Goal: Check status: Check status

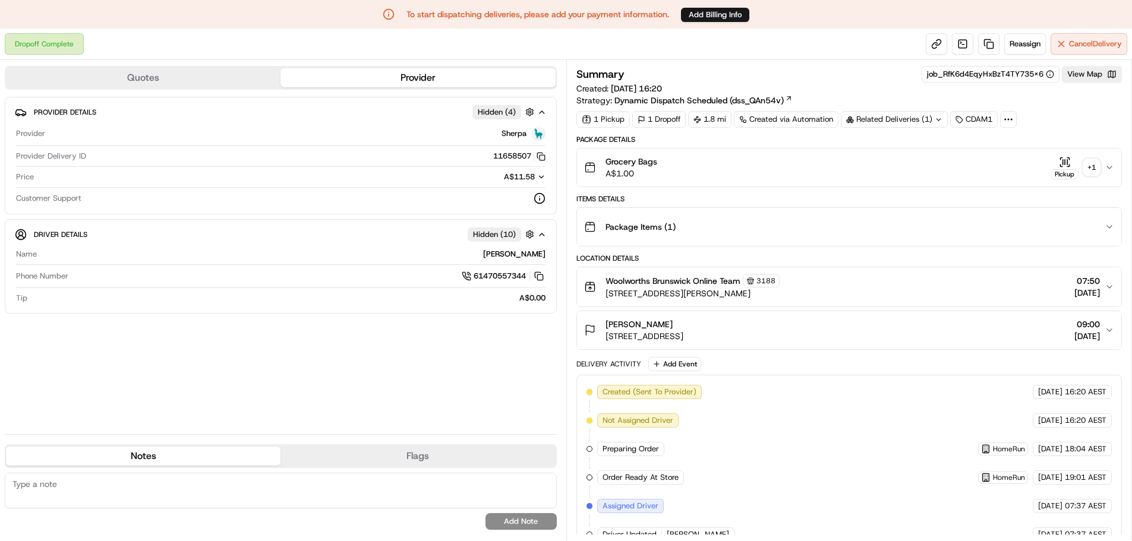
click at [1095, 167] on div "+ 1" at bounding box center [1091, 167] width 17 height 17
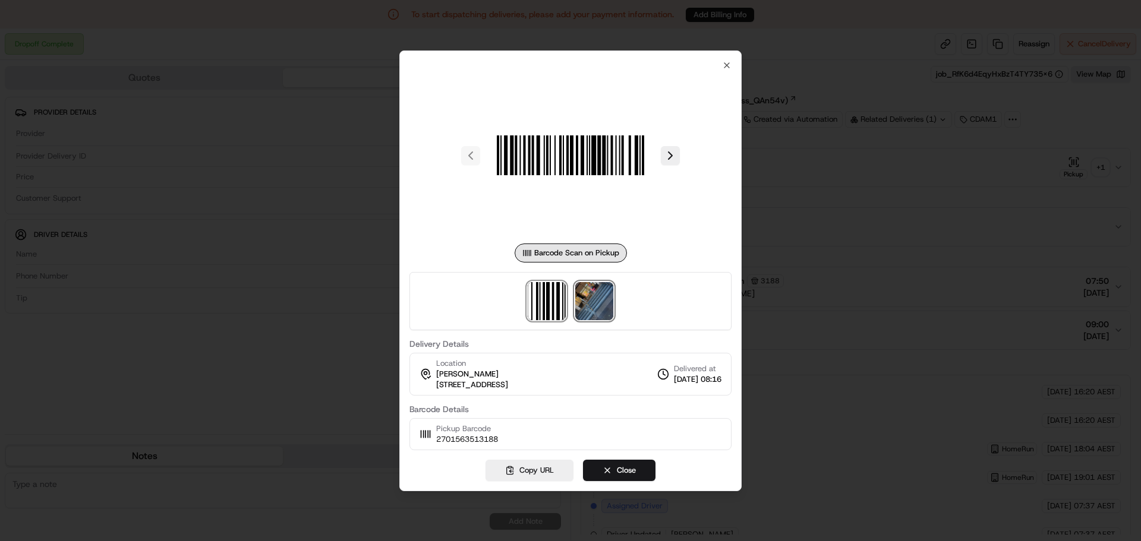
click at [603, 294] on img at bounding box center [594, 301] width 38 height 38
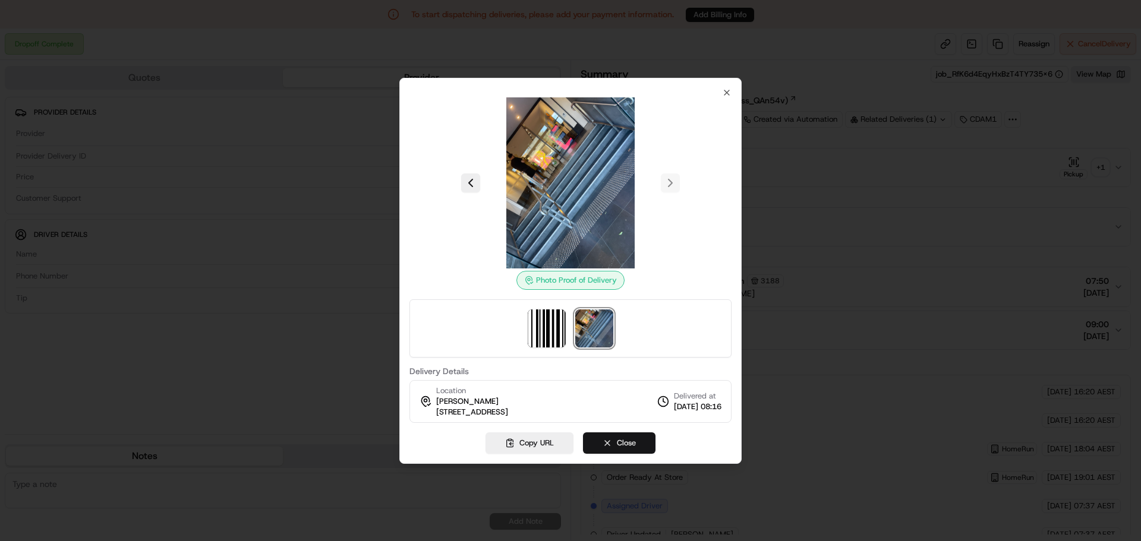
click at [628, 439] on button "Close" at bounding box center [619, 443] width 72 height 21
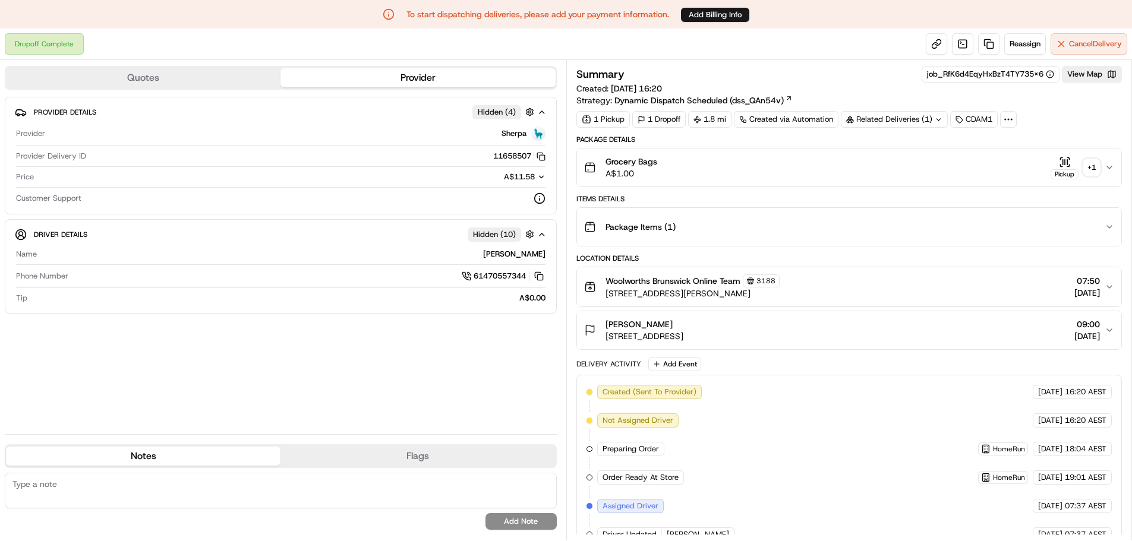
click at [1090, 164] on div "+ 1" at bounding box center [1091, 167] width 17 height 17
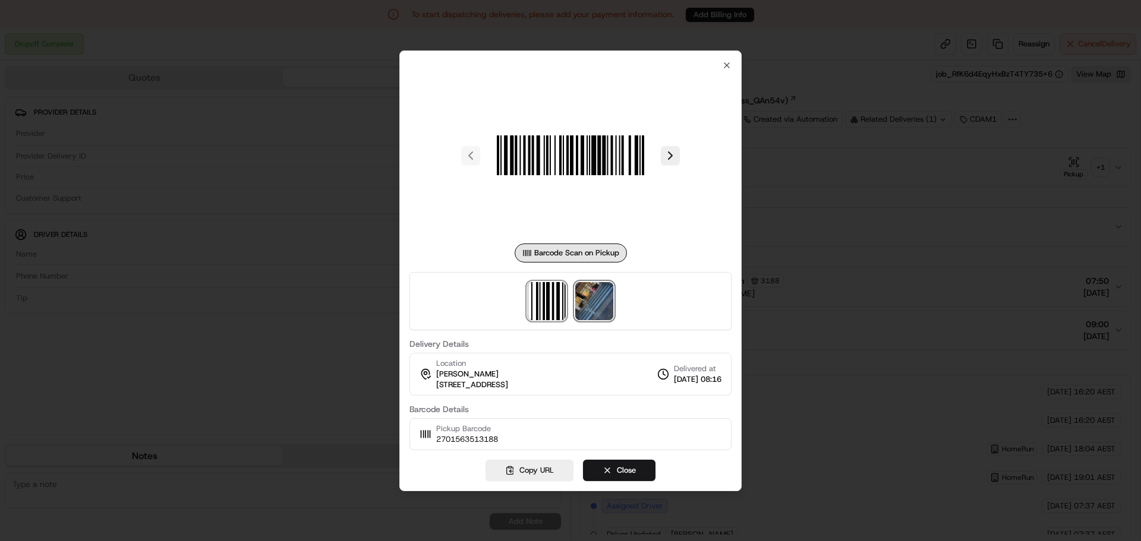
click at [597, 294] on img at bounding box center [594, 301] width 38 height 38
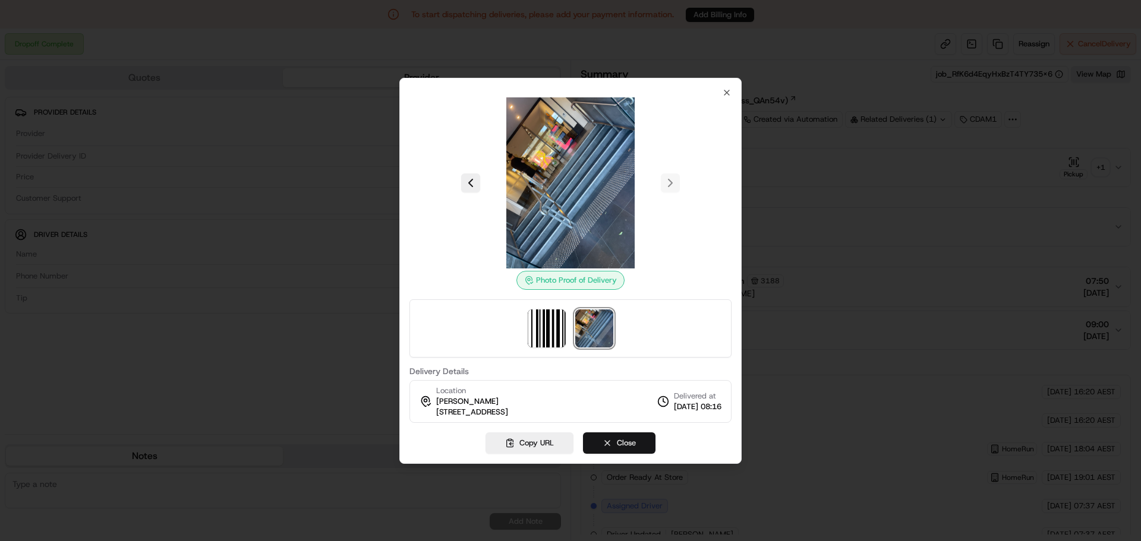
drag, startPoint x: 607, startPoint y: 439, endPoint x: 897, endPoint y: 286, distance: 328.0
click at [611, 439] on button "Close" at bounding box center [619, 443] width 72 height 21
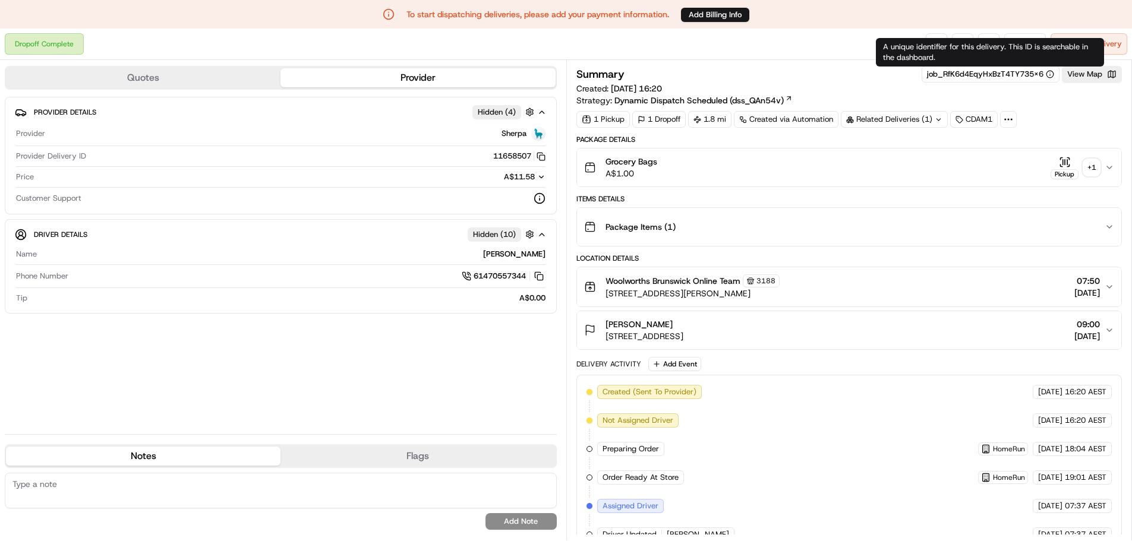
click at [935, 38] on div "A unique identifier for this delivery. This ID is searchable in the dashboard. …" at bounding box center [990, 52] width 228 height 29
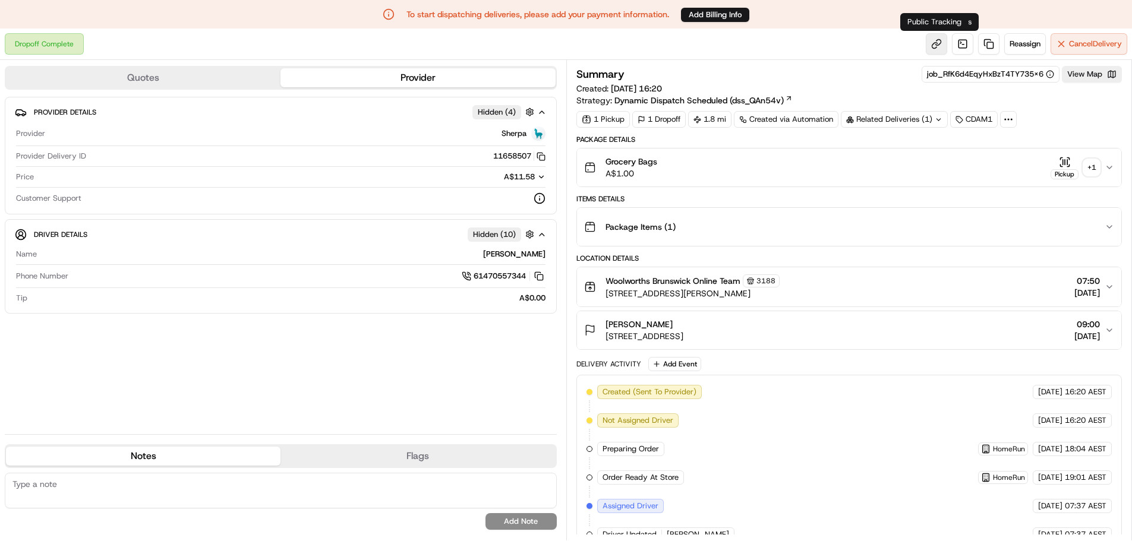
click at [938, 43] on link at bounding box center [936, 43] width 21 height 21
